Goal: Task Accomplishment & Management: Use online tool/utility

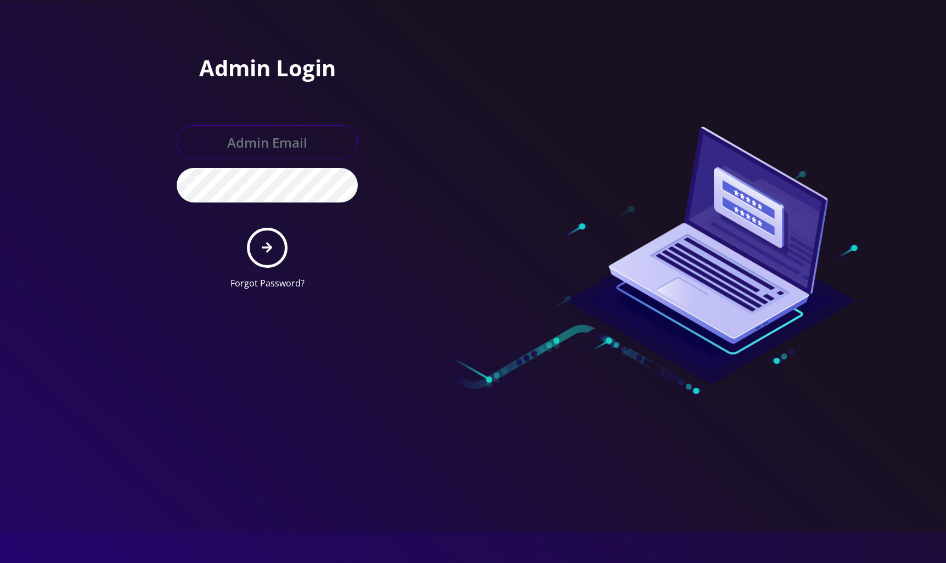
type input "[EMAIL_ADDRESS][DOMAIN_NAME]"
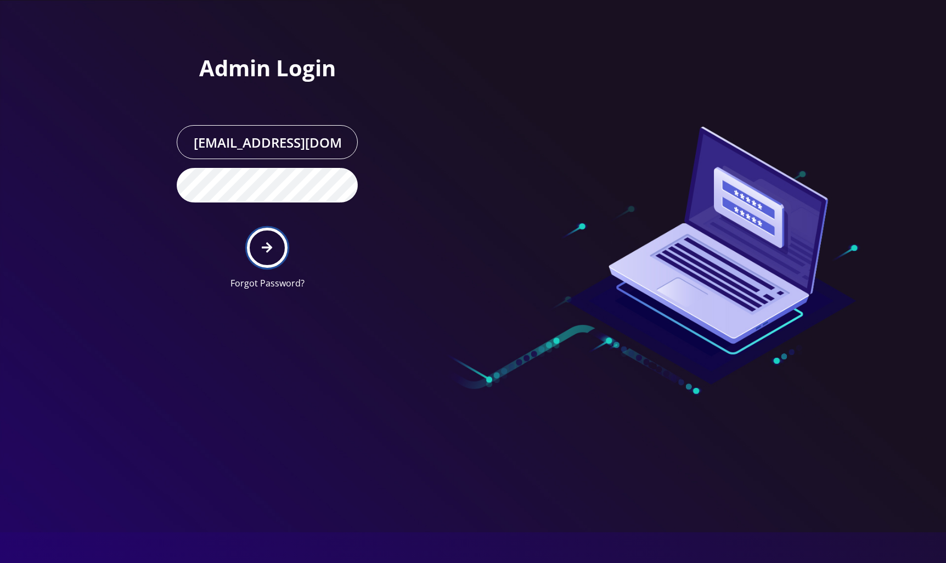
click at [268, 243] on icon "submit" at bounding box center [267, 247] width 10 height 10
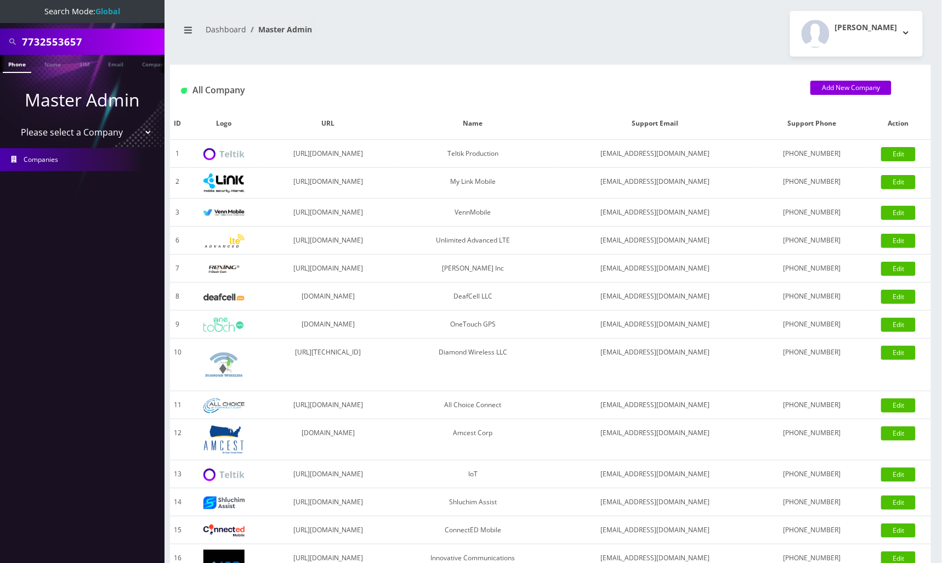
type input "7732553657"
click at [18, 63] on link "Phone" at bounding box center [17, 64] width 29 height 18
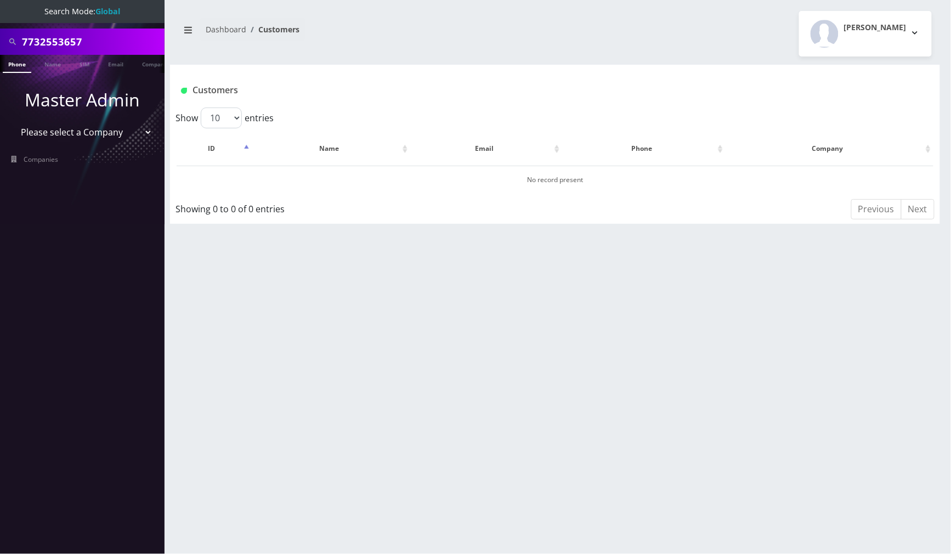
click at [119, 35] on input "7732553657" at bounding box center [92, 41] width 140 height 21
paste input "863812571"
type input "7863812571"
click at [25, 63] on link "Phone" at bounding box center [17, 64] width 29 height 18
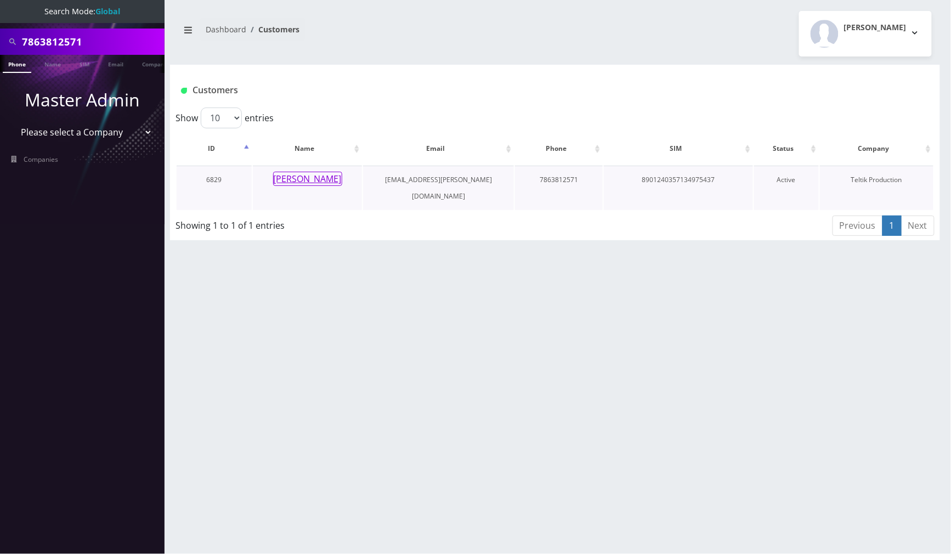
click at [318, 182] on button "Ben Harush" at bounding box center [307, 179] width 69 height 14
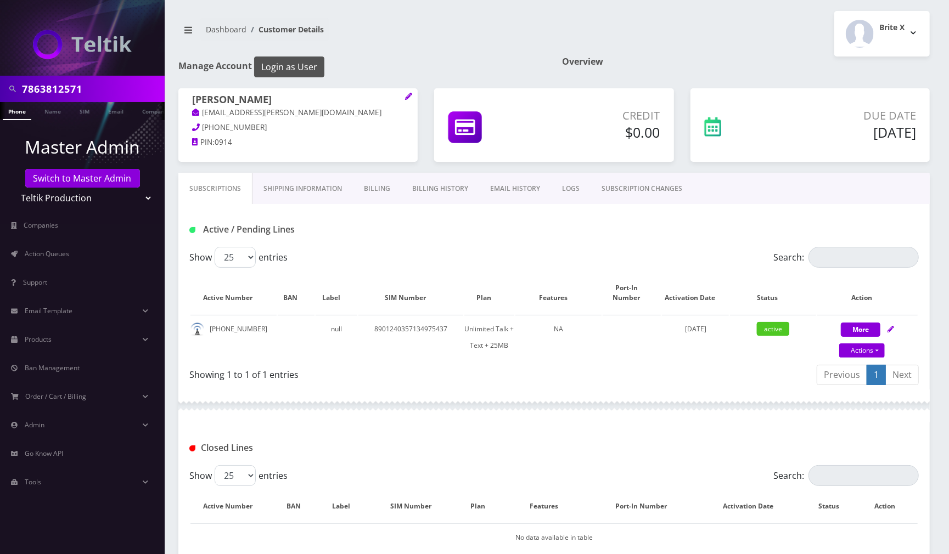
click at [313, 61] on button "Login as User" at bounding box center [289, 67] width 70 height 21
drag, startPoint x: 453, startPoint y: 193, endPoint x: 428, endPoint y: 193, distance: 24.7
click at [453, 193] on link "Billing History" at bounding box center [440, 189] width 78 height 32
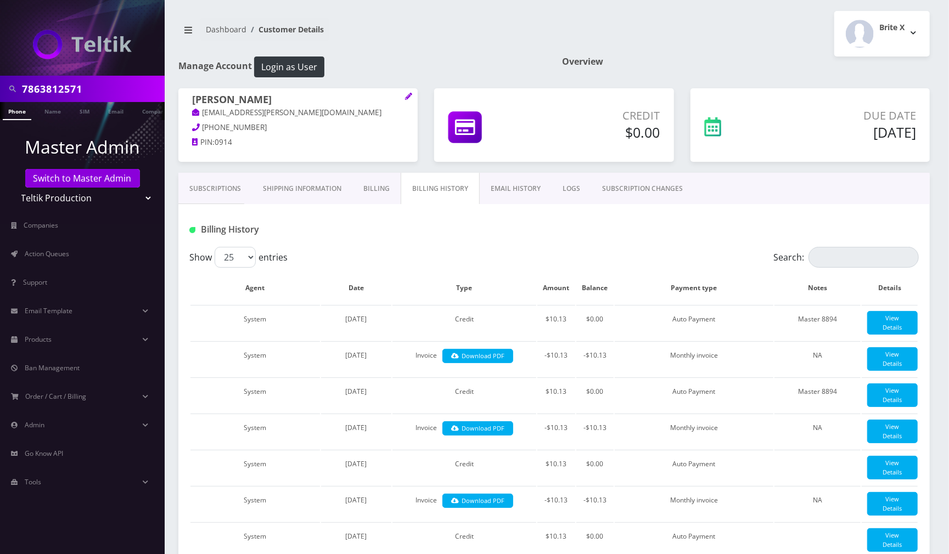
drag, startPoint x: 232, startPoint y: 186, endPoint x: 238, endPoint y: 189, distance: 6.6
click at [232, 186] on link "Subscriptions" at bounding box center [215, 189] width 74 height 32
